Goal: Task Accomplishment & Management: Manage account settings

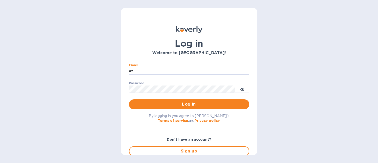
type input "t"
type input "[PERSON_NAME][EMAIL_ADDRESS][DOMAIN_NAME]"
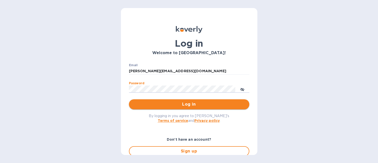
click at [176, 104] on span "Log in" at bounding box center [189, 104] width 112 height 6
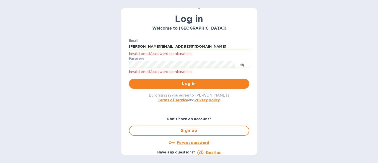
scroll to position [27, 0]
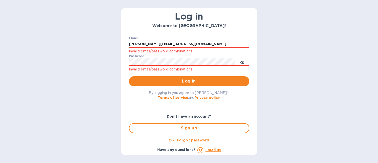
click at [199, 140] on u "Forgot password" at bounding box center [193, 140] width 32 height 4
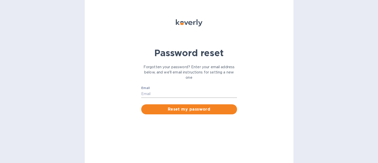
click at [170, 94] on input "Email" at bounding box center [189, 94] width 96 height 8
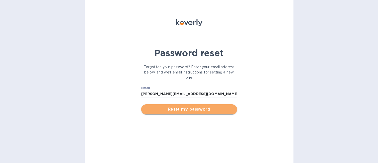
click at [182, 109] on span "Reset my password" at bounding box center [189, 109] width 88 height 6
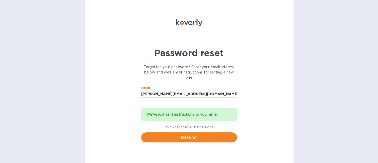
click at [142, 94] on input "[PERSON_NAME][EMAIL_ADDRESS][DOMAIN_NAME]" at bounding box center [189, 94] width 96 height 8
type input "m"
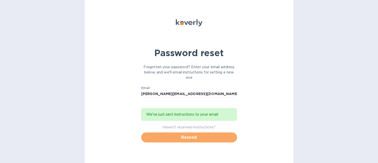
click at [182, 138] on span "Resend" at bounding box center [189, 137] width 88 height 6
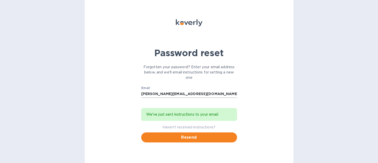
click at [142, 94] on input "[PERSON_NAME][EMAIL_ADDRESS][DOMAIN_NAME]" at bounding box center [189, 94] width 96 height 8
type input "m"
click at [192, 138] on span "Resend" at bounding box center [189, 137] width 88 height 6
click at [142, 93] on input "[EMAIL_ADDRESS][DOMAIN_NAME]" at bounding box center [189, 94] width 96 height 8
type input "m"
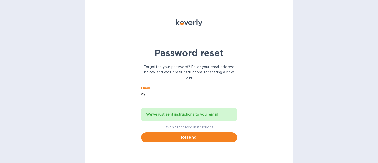
type input "y"
click at [189, 135] on span "Resend" at bounding box center [189, 137] width 88 height 6
click at [142, 95] on input "steve@altamurapizza.com" at bounding box center [189, 94] width 96 height 8
type input "m"
click at [155, 94] on input "carmela@cibarsibene.com" at bounding box center [189, 94] width 96 height 8
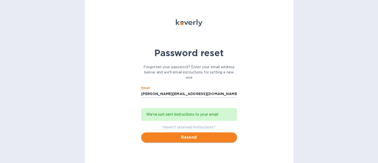
type input "carmela@cibarsibene.com"
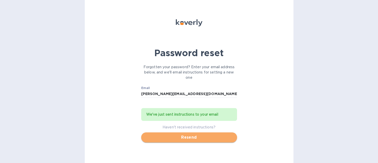
click at [191, 138] on span "Resend" at bounding box center [189, 137] width 88 height 6
